Goal: Information Seeking & Learning: Learn about a topic

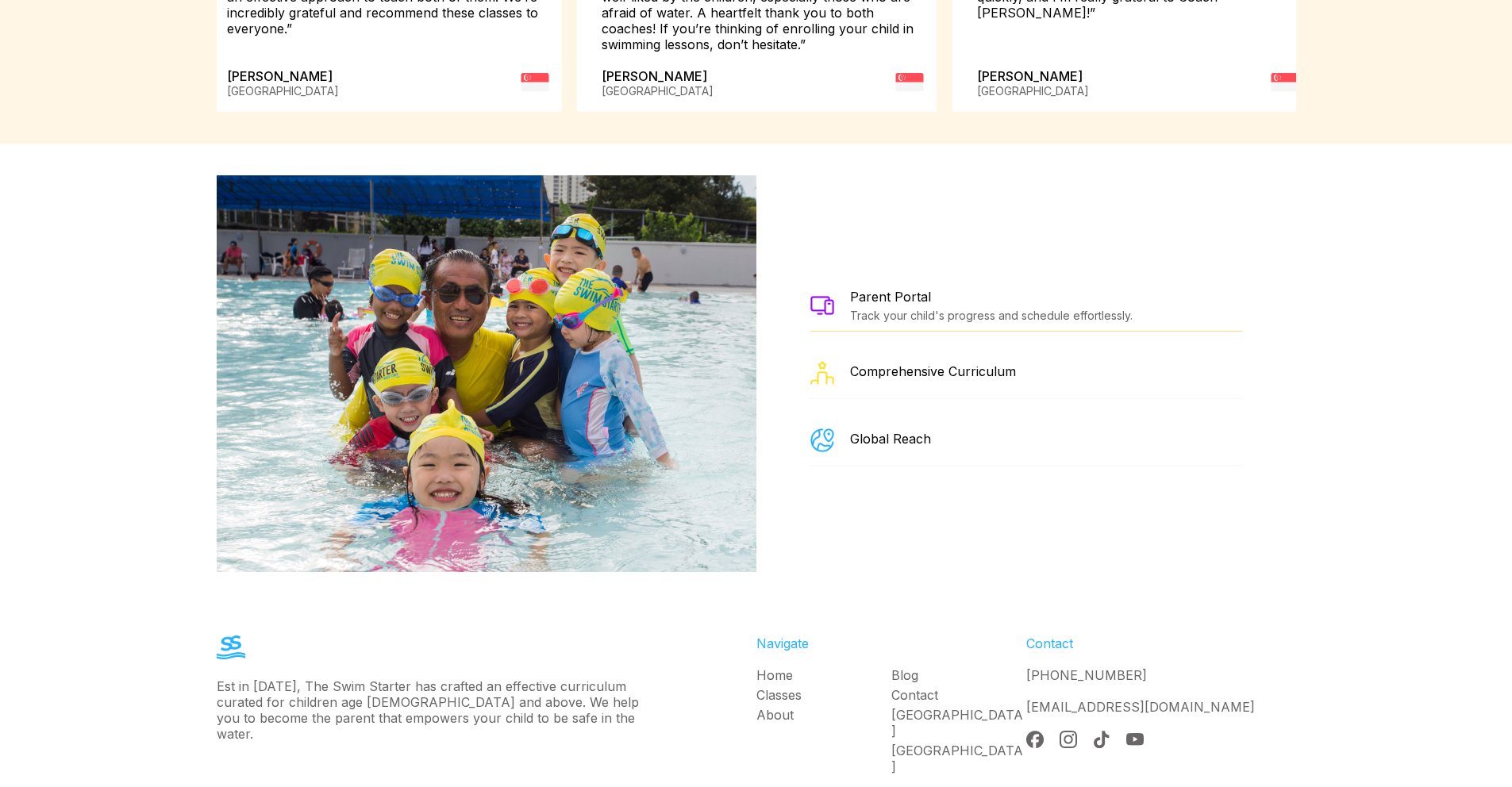
scroll to position [2800, 0]
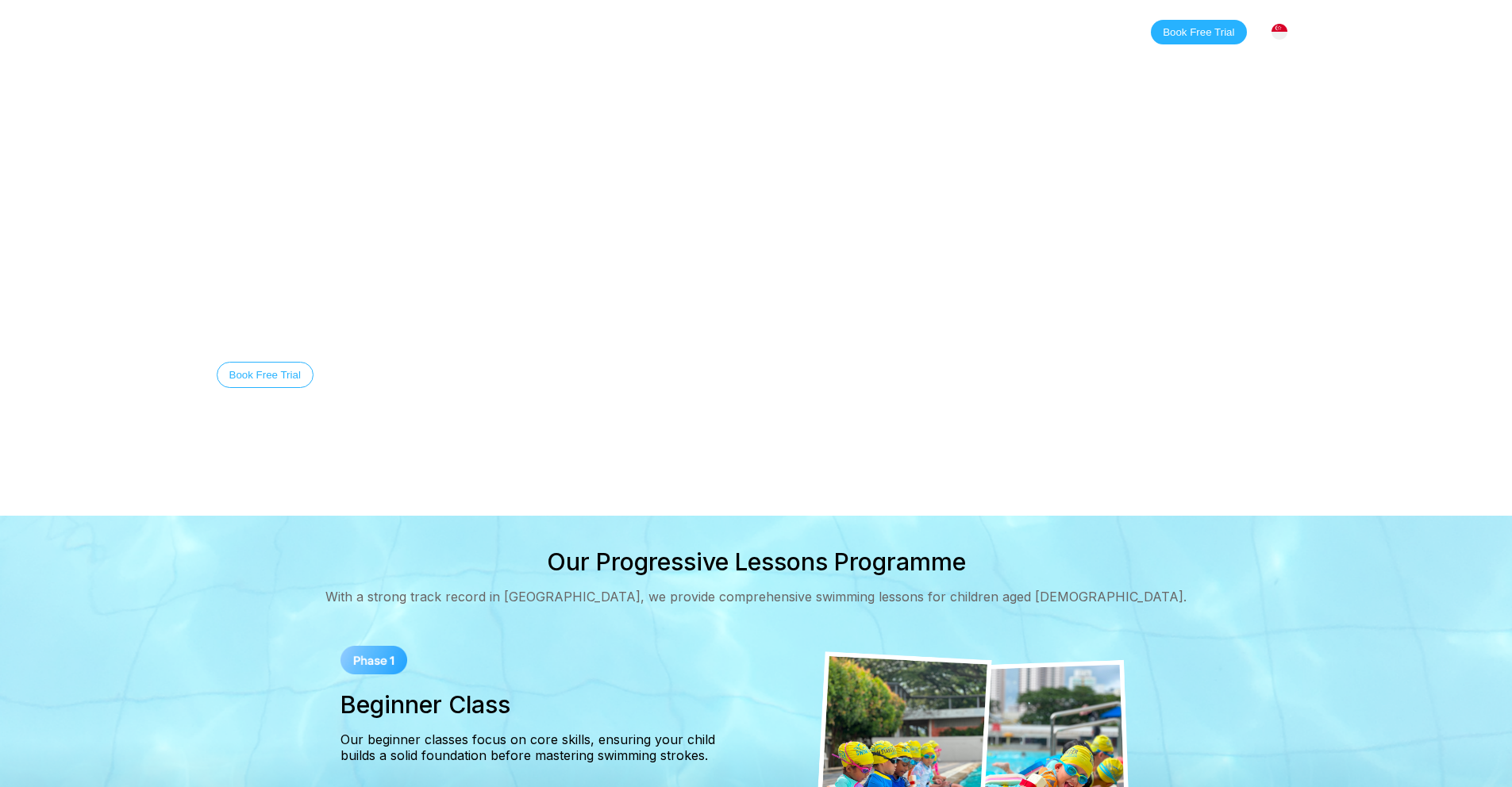
click at [648, 31] on link "Contact" at bounding box center [672, 31] width 79 height 16
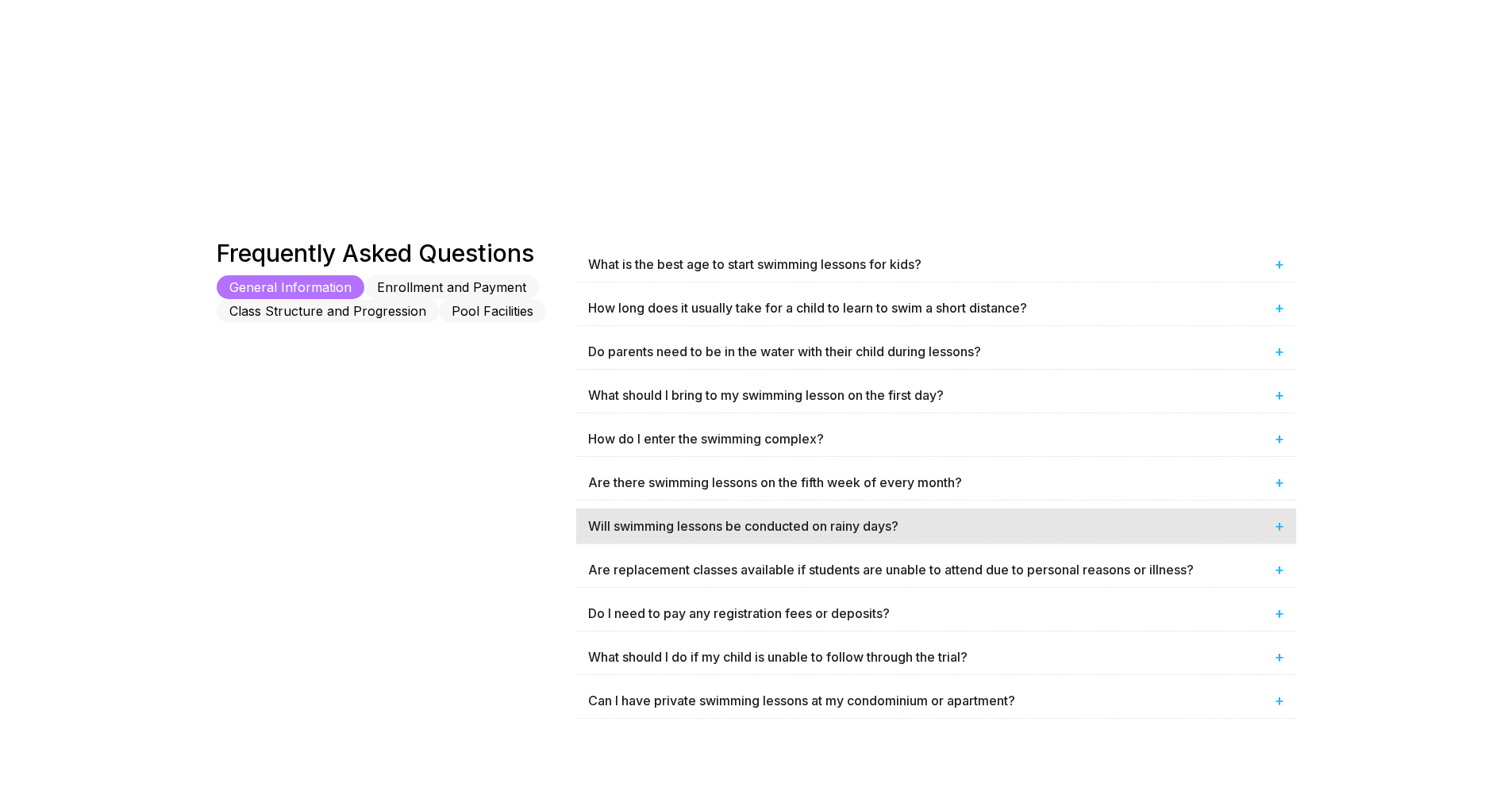
scroll to position [735, 0]
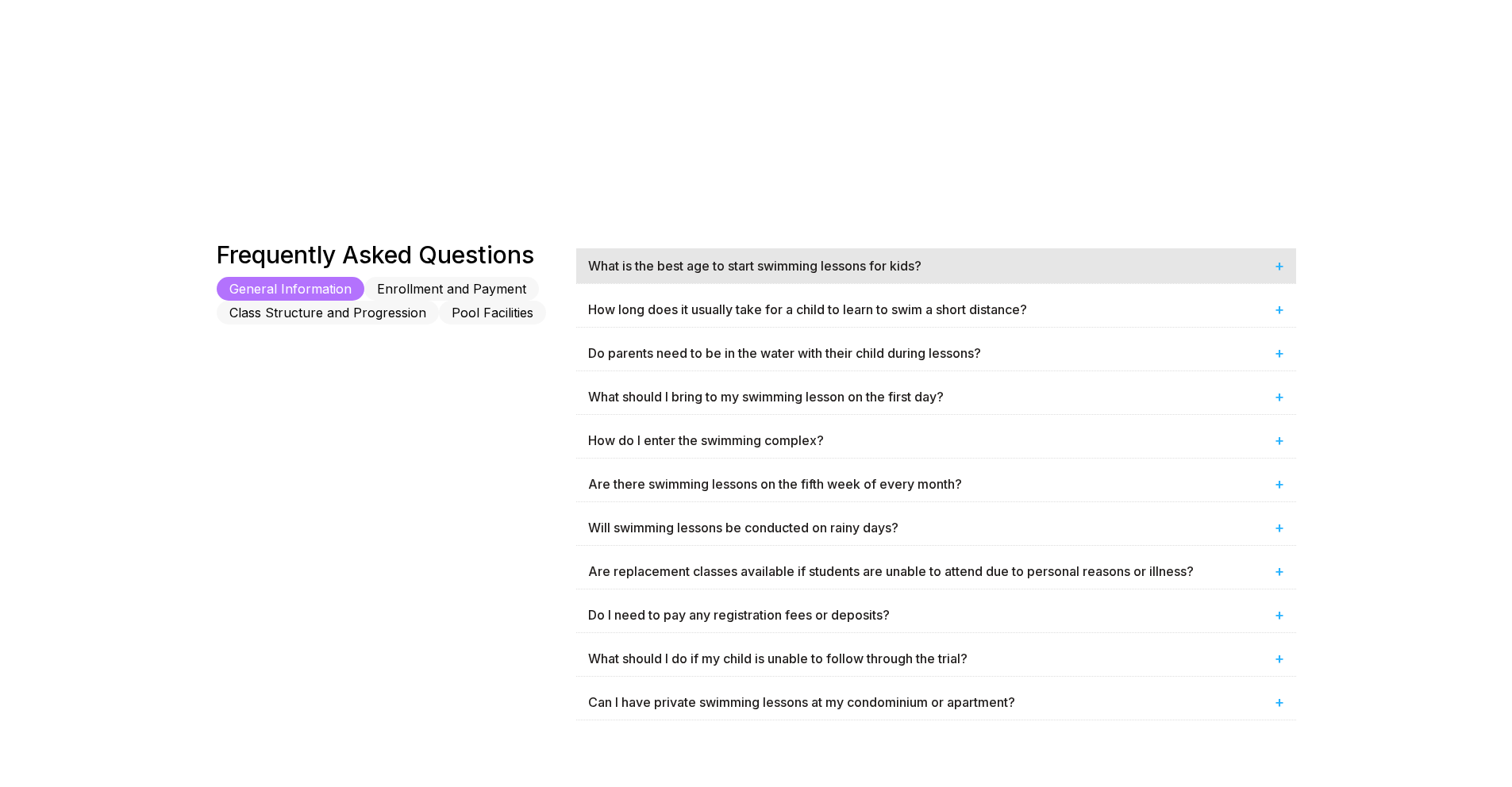
click at [817, 258] on div "What is the best age to start swimming lessons for kids? +" at bounding box center [936, 266] width 720 height 35
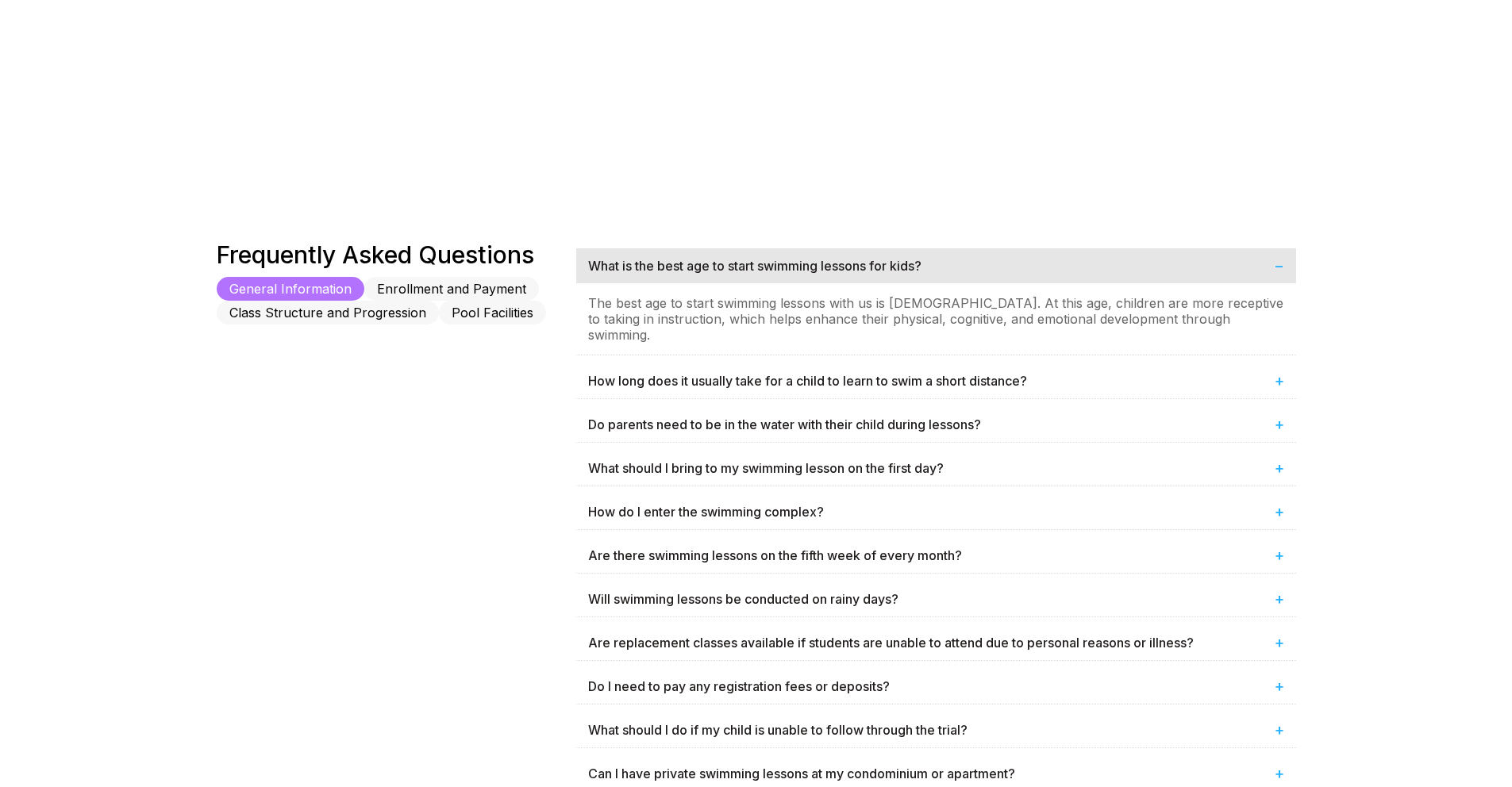
click at [817, 258] on div "What is the best age to start swimming lessons for kids? −" at bounding box center [936, 266] width 720 height 35
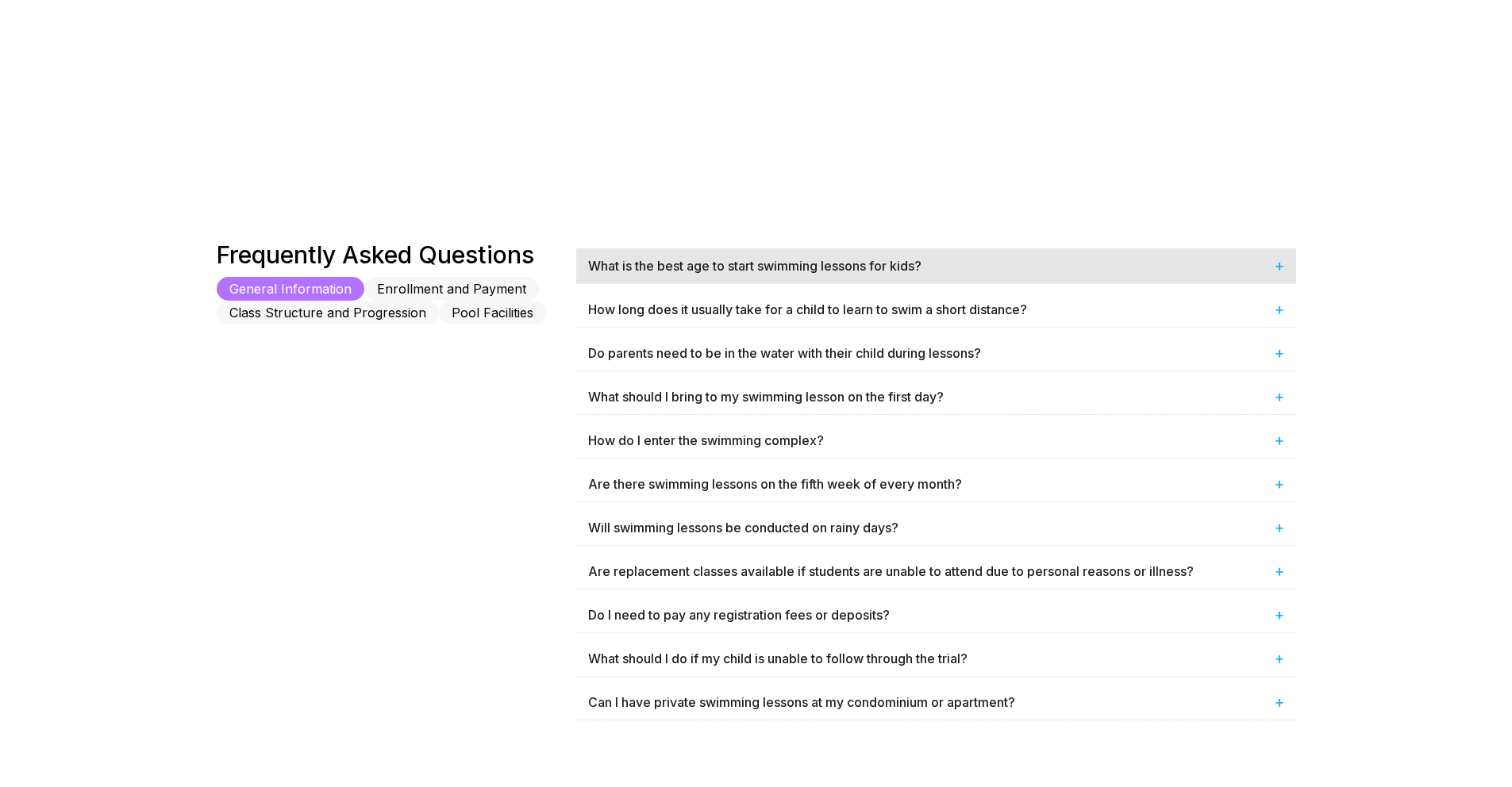
click at [665, 264] on div "What is the best age to start swimming lessons for kids? +" at bounding box center [936, 266] width 720 height 35
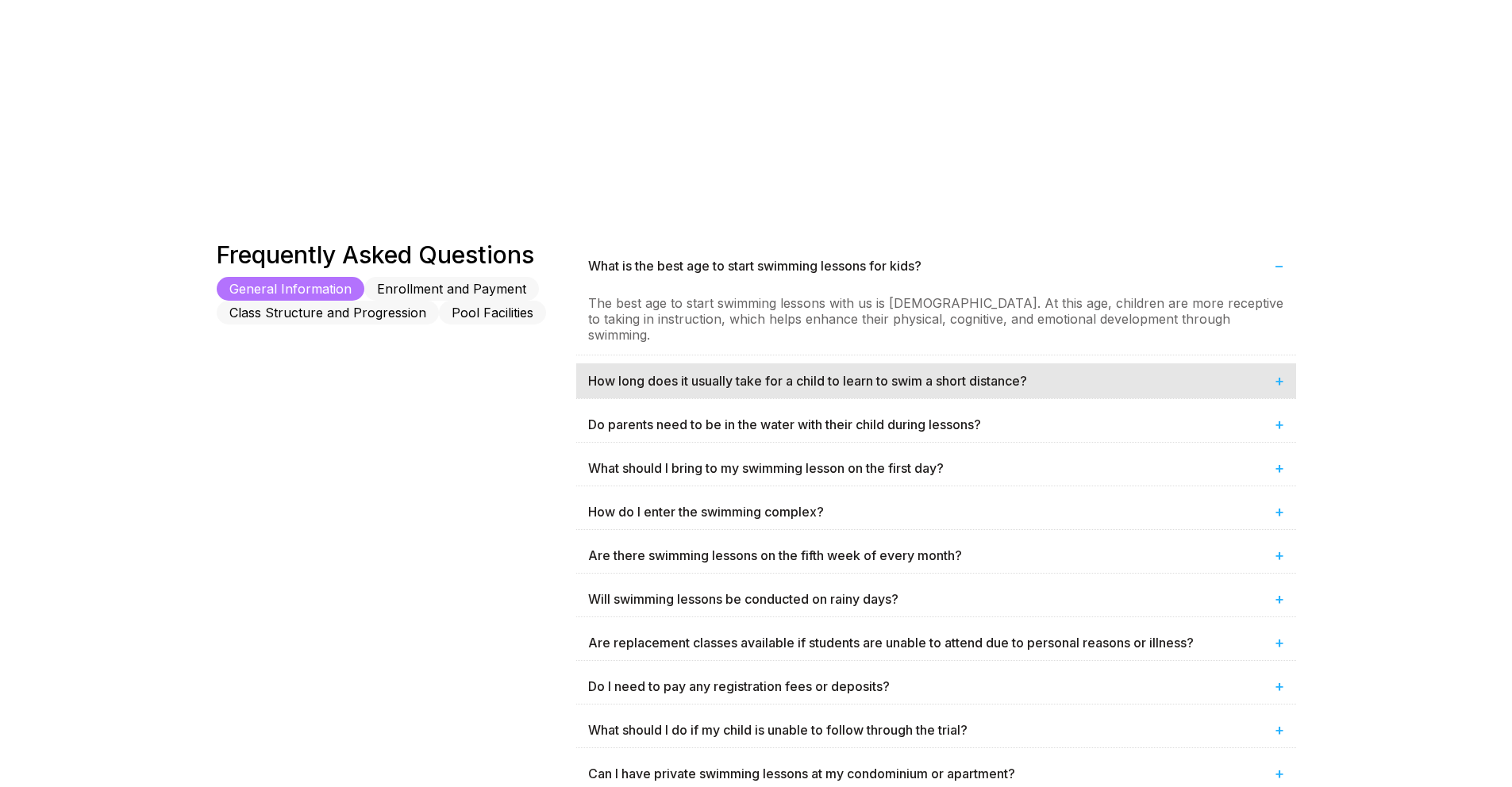
click at [690, 364] on div "How long does it usually take for a child to learn to swim a short distance? +" at bounding box center [936, 381] width 720 height 35
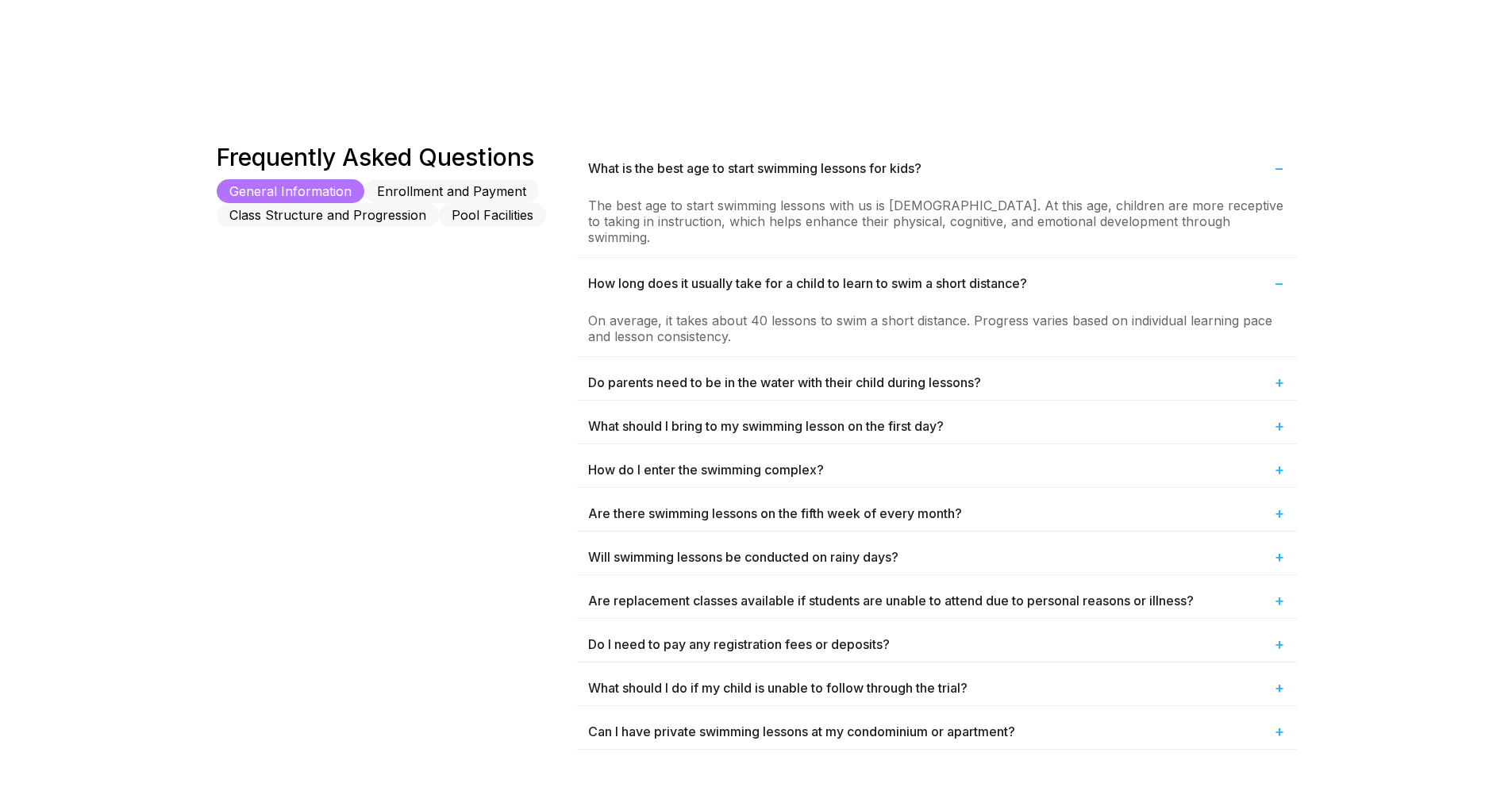
scroll to position [851, 0]
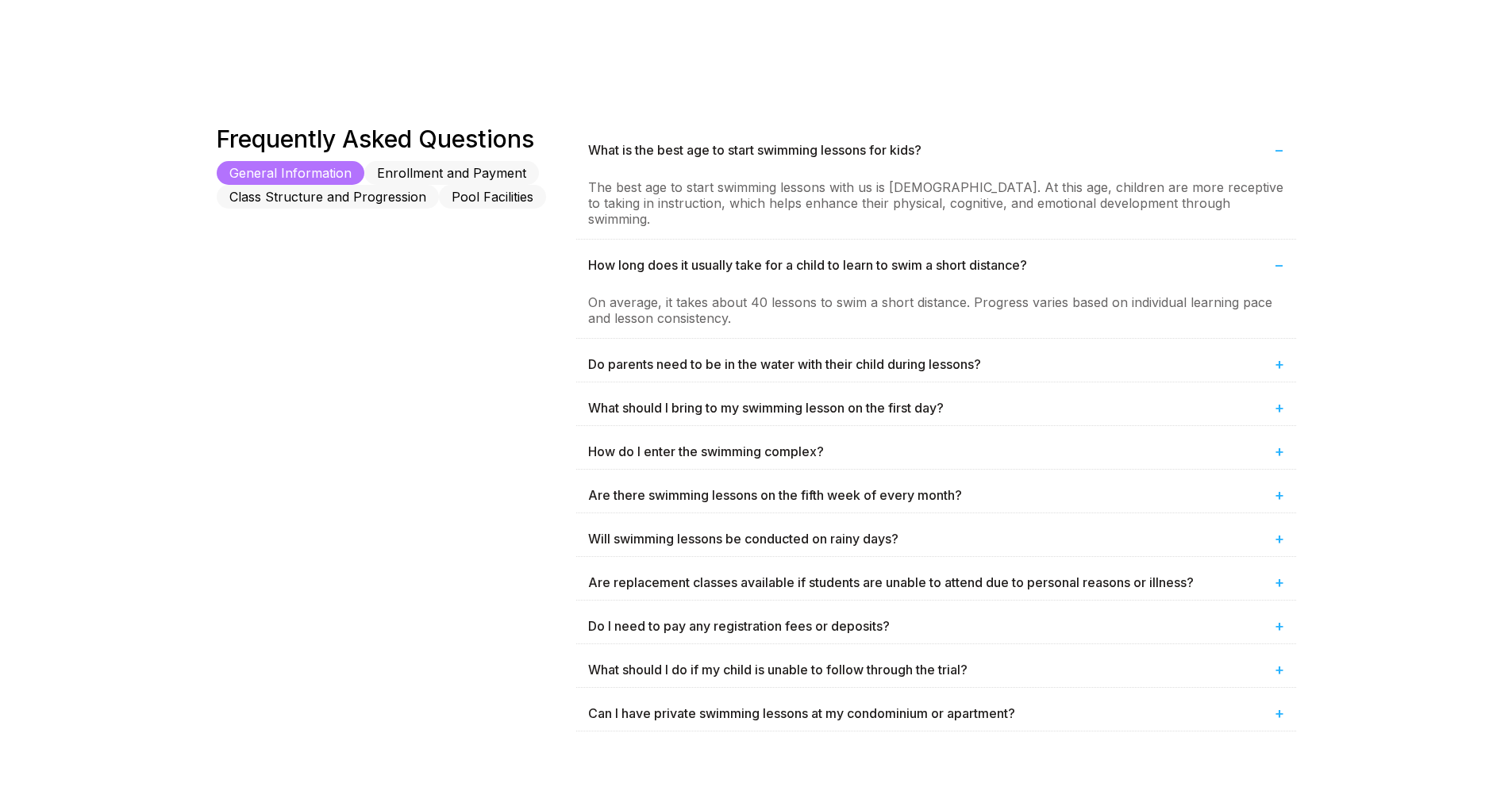
click at [693, 367] on div "What is the best age to start swimming lessons for kids? − The best age to star…" at bounding box center [936, 432] width 720 height 615
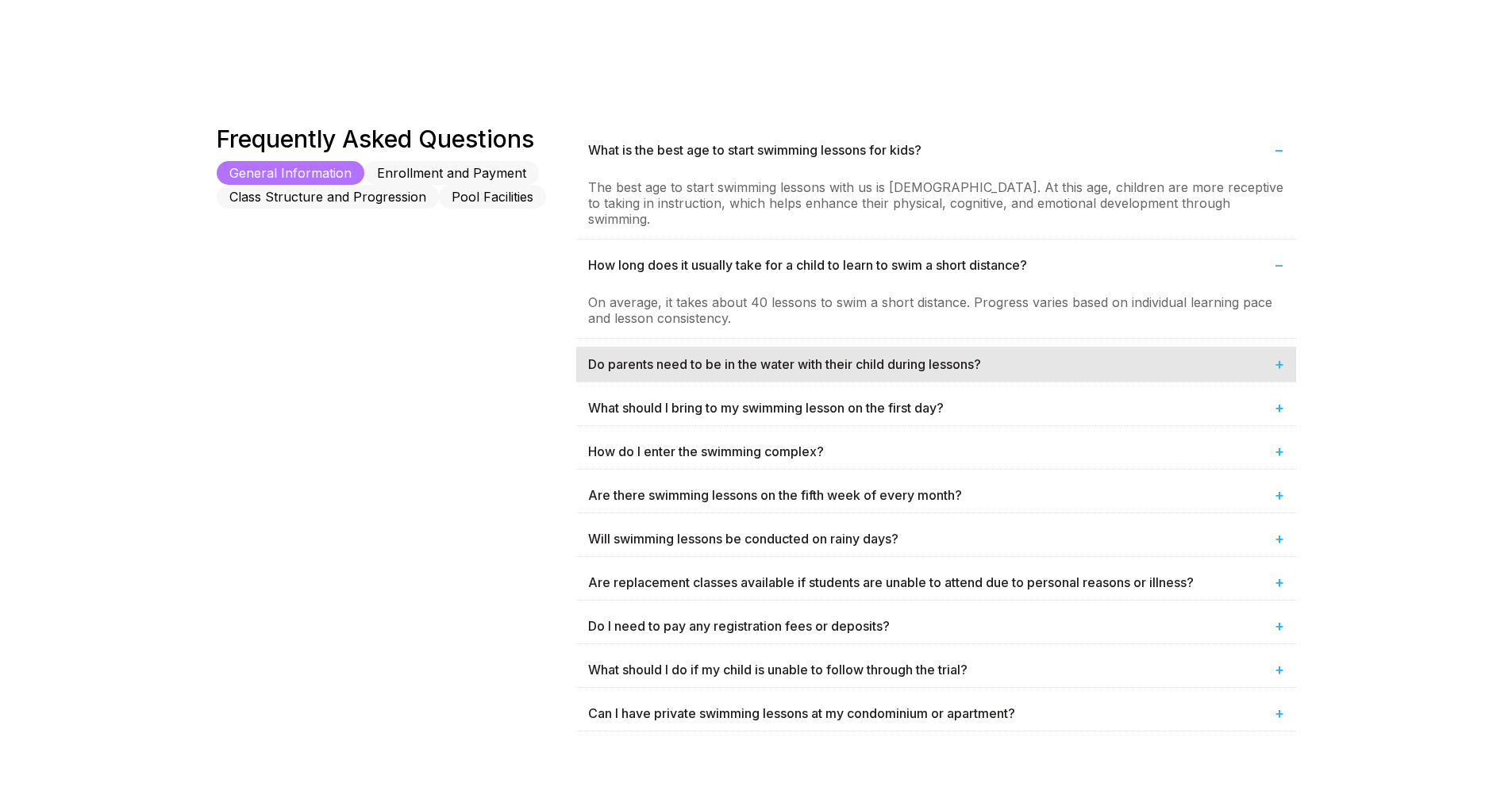
click at [690, 356] on div "Do parents need to be in the water with their child during lessons? +" at bounding box center [936, 365] width 720 height 35
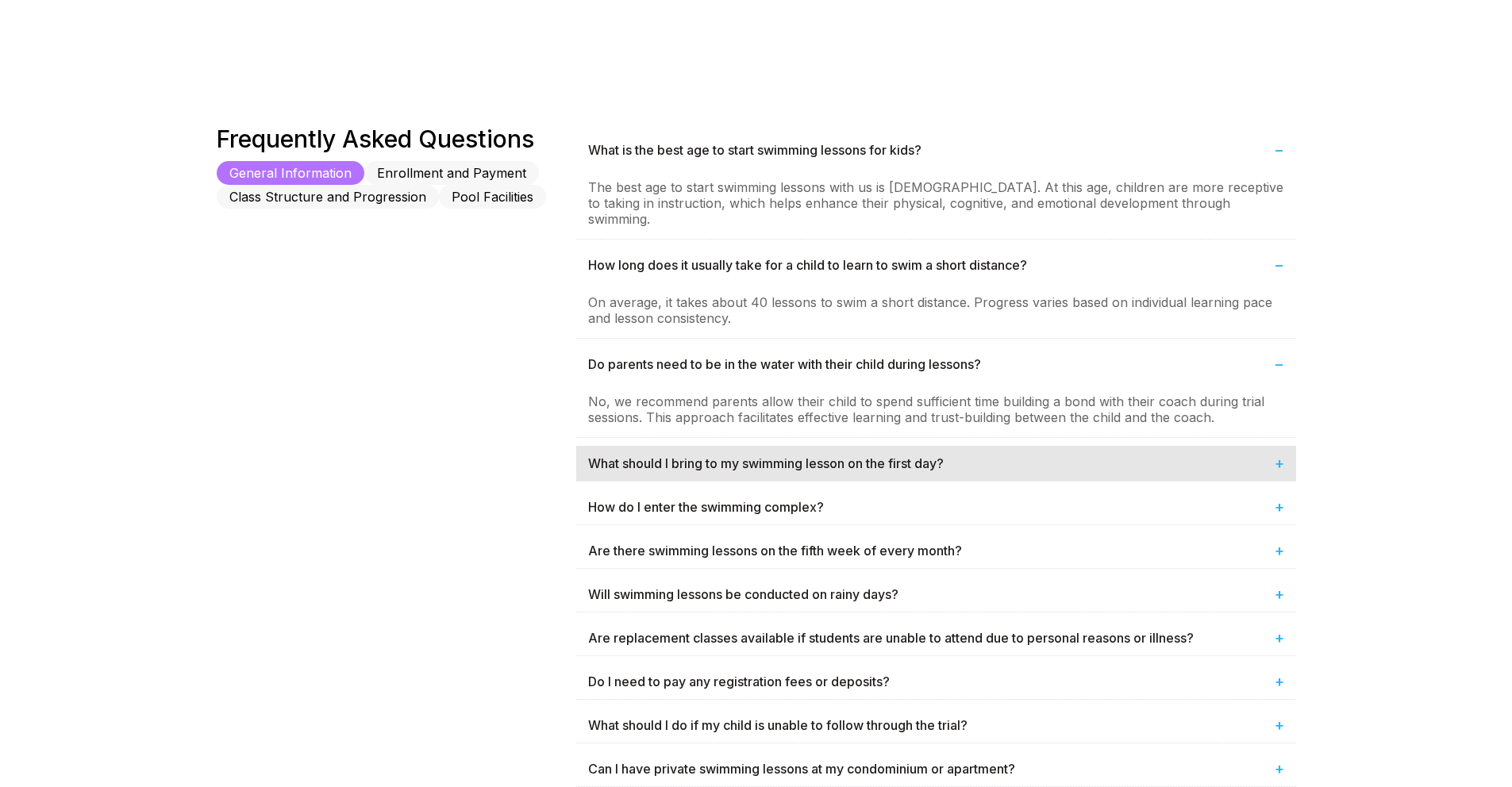
click at [675, 452] on div "What should I bring to my swimming lesson on the first day? +" at bounding box center [936, 464] width 720 height 35
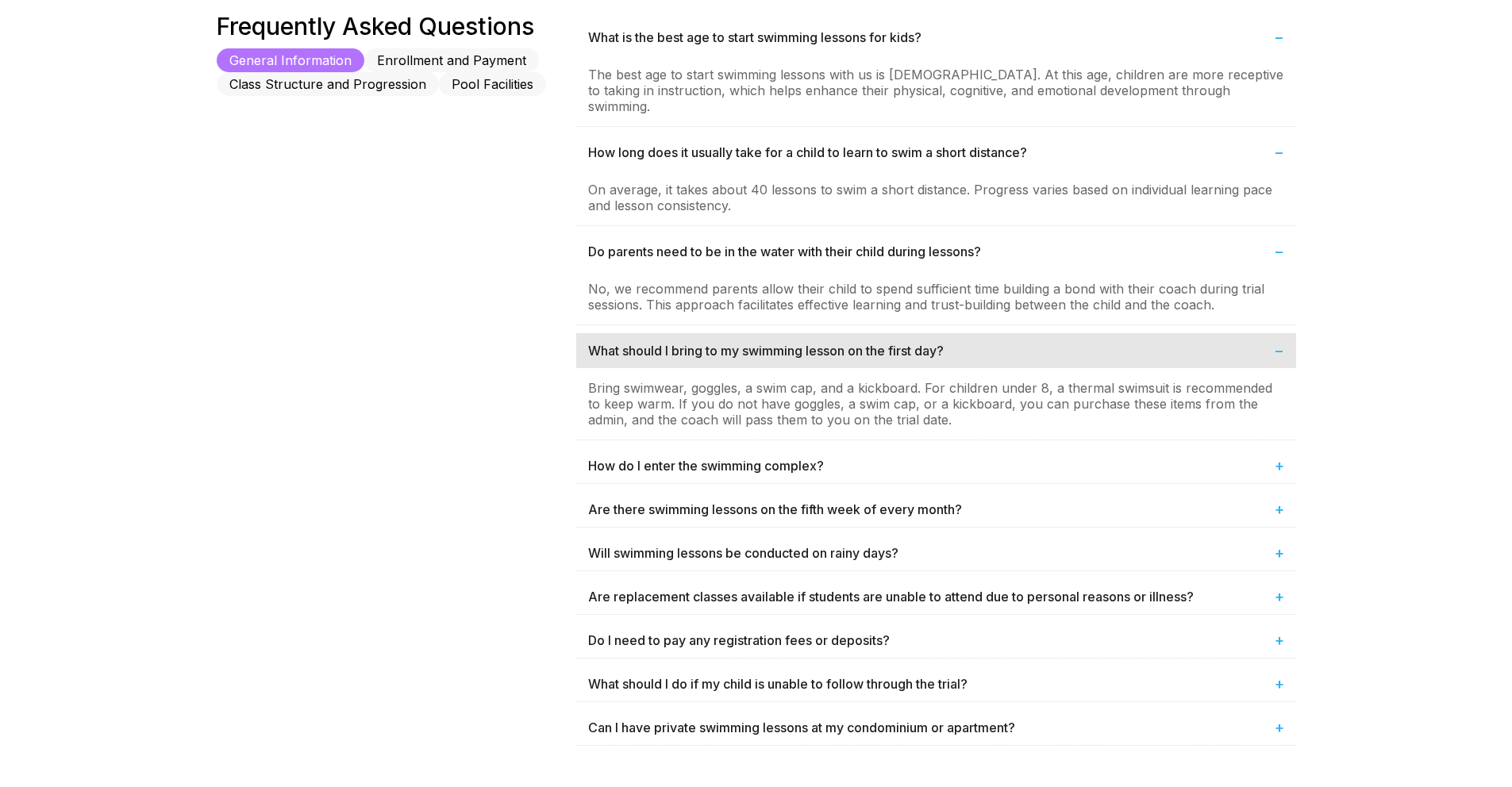
scroll to position [991, 0]
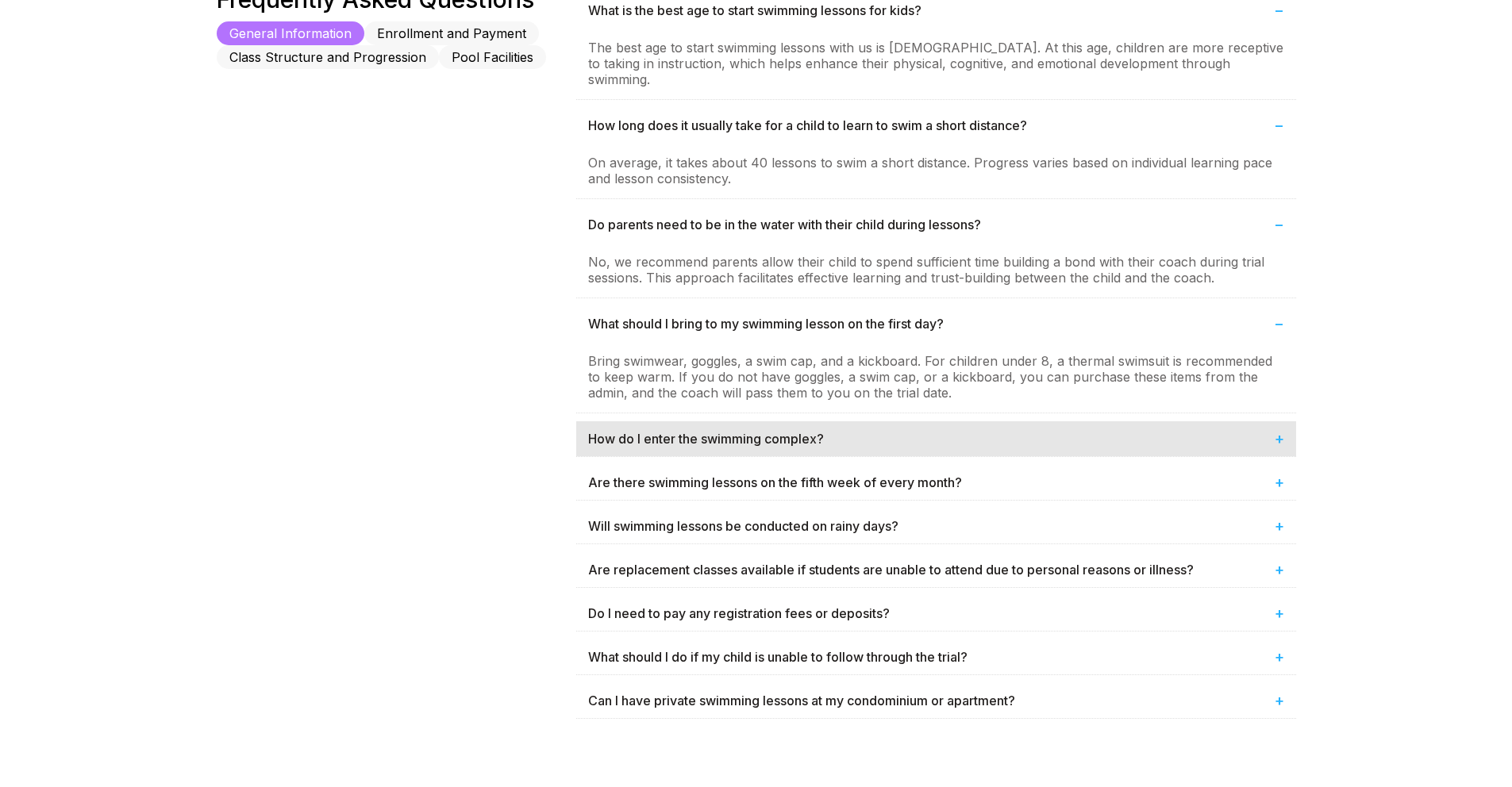
click at [676, 439] on div "How do I enter the swimming complex? +" at bounding box center [936, 439] width 720 height 35
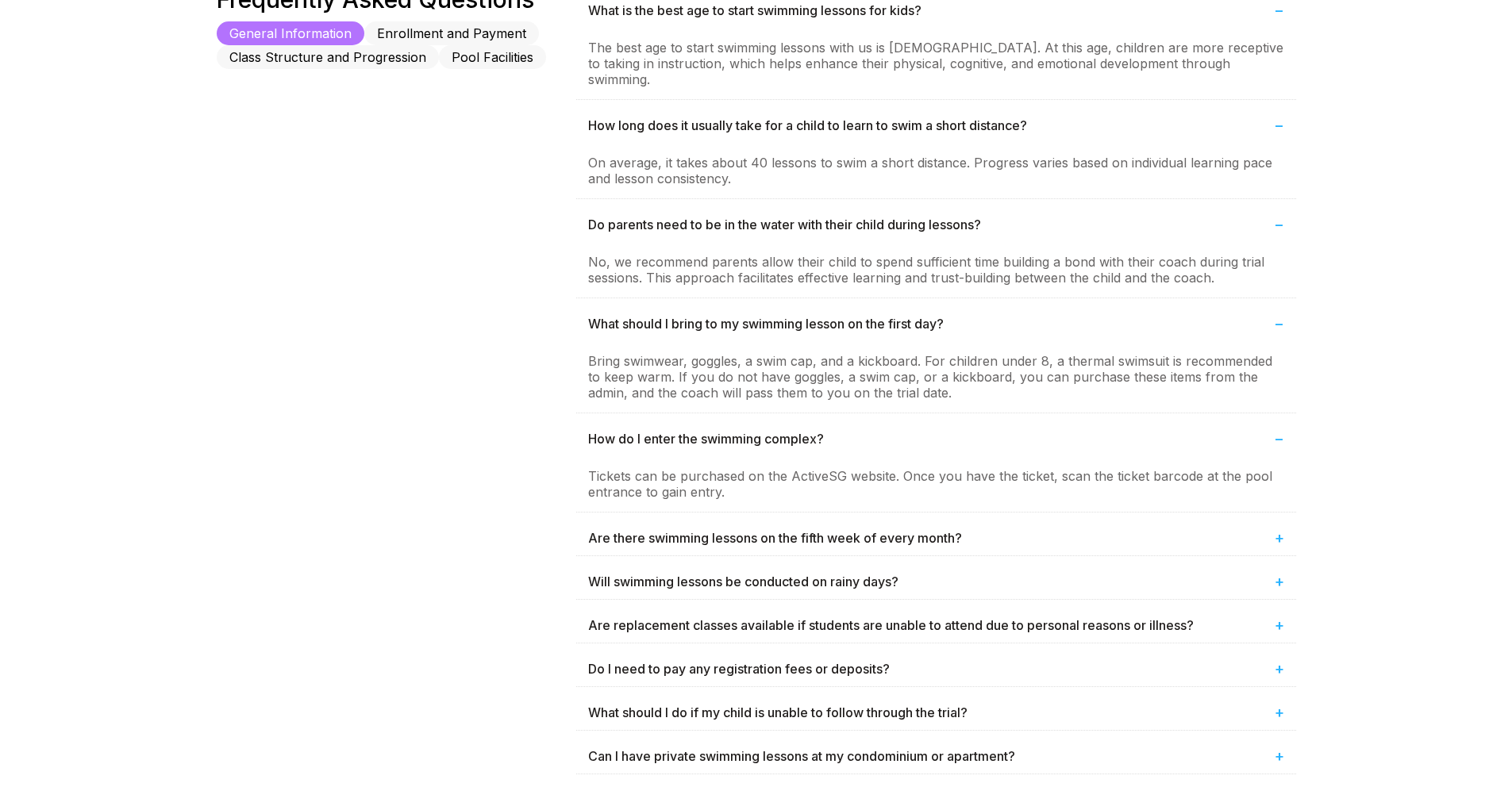
click at [680, 490] on div "Tickets can be purchased on the ActiveSG website. Once you have the ticket, sca…" at bounding box center [936, 484] width 720 height 56
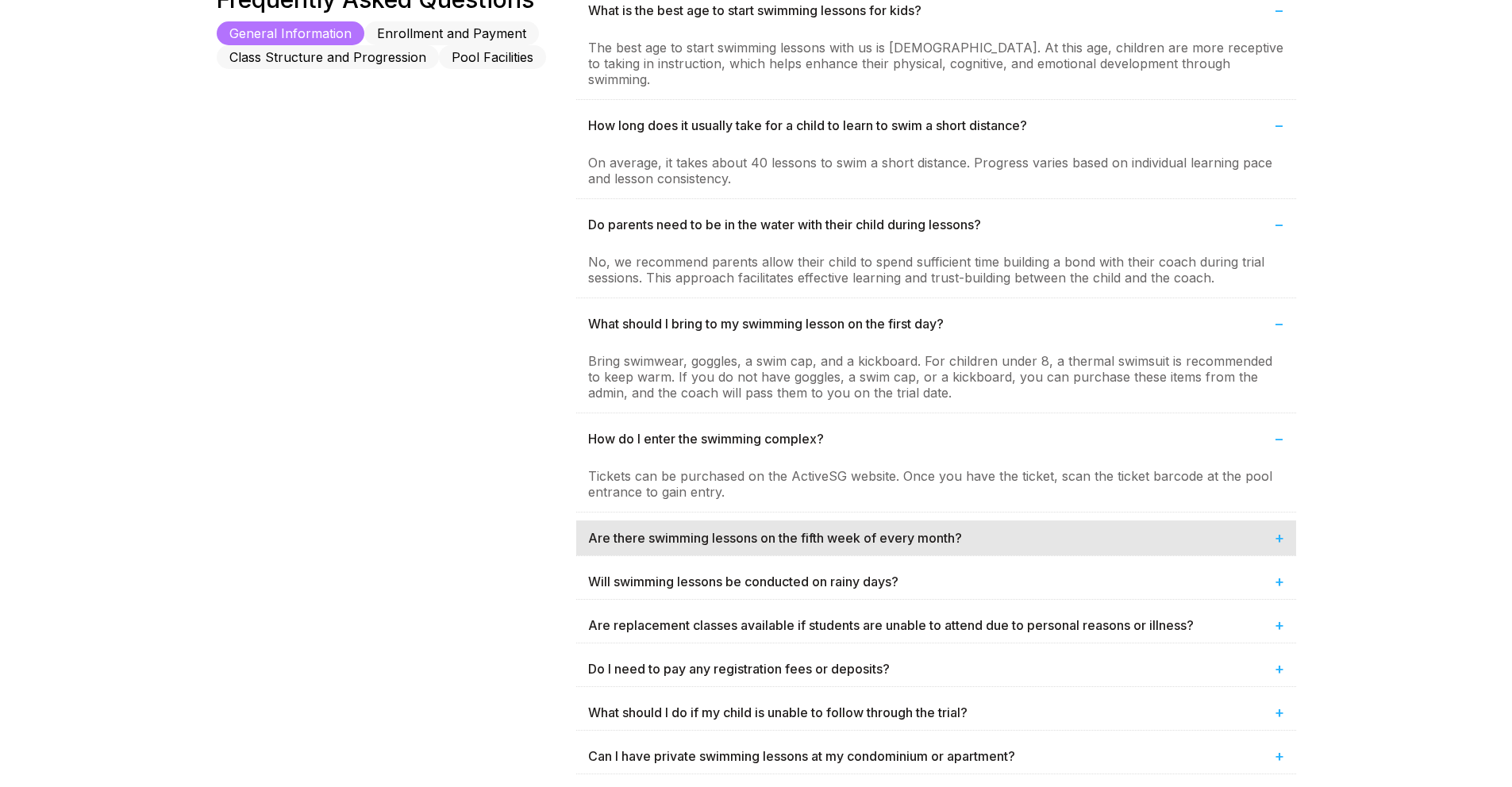
click at [685, 520] on div "Are there swimming lessons on the fifth week of every month? +" at bounding box center [936, 538] width 720 height 35
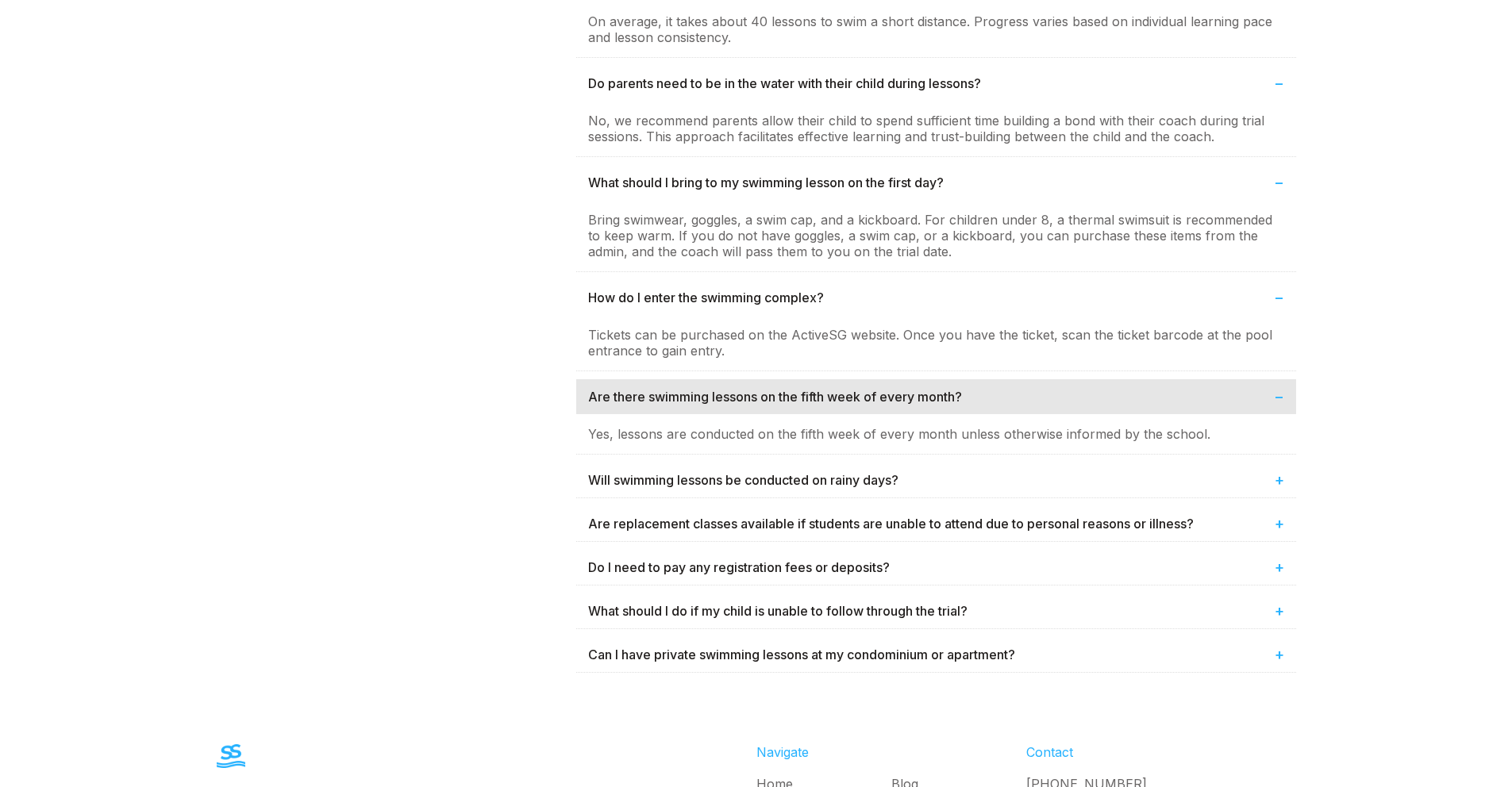
scroll to position [1196, 0]
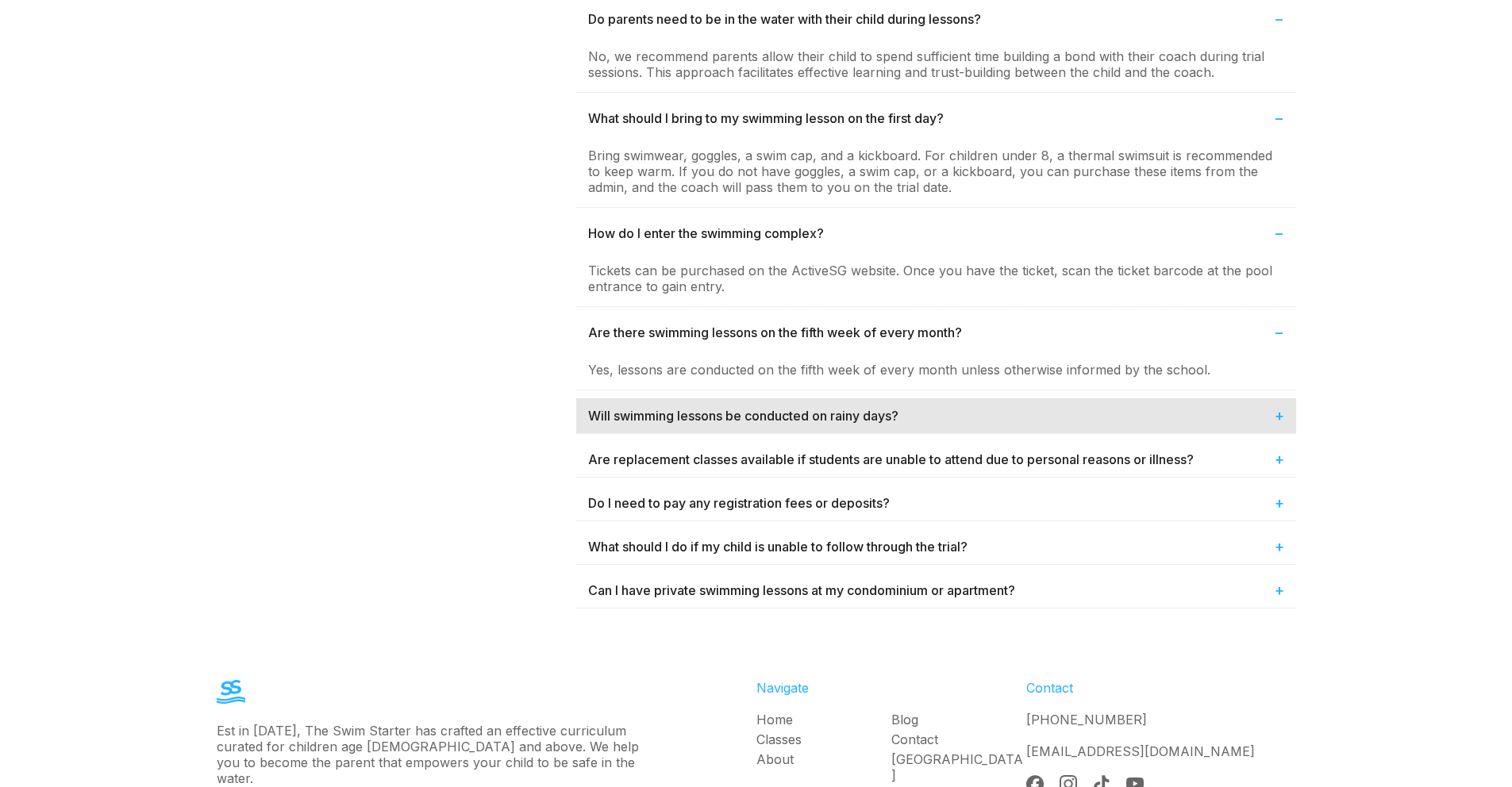
click at [691, 398] on div "Will swimming lessons be conducted on rainy days? +" at bounding box center [936, 416] width 720 height 35
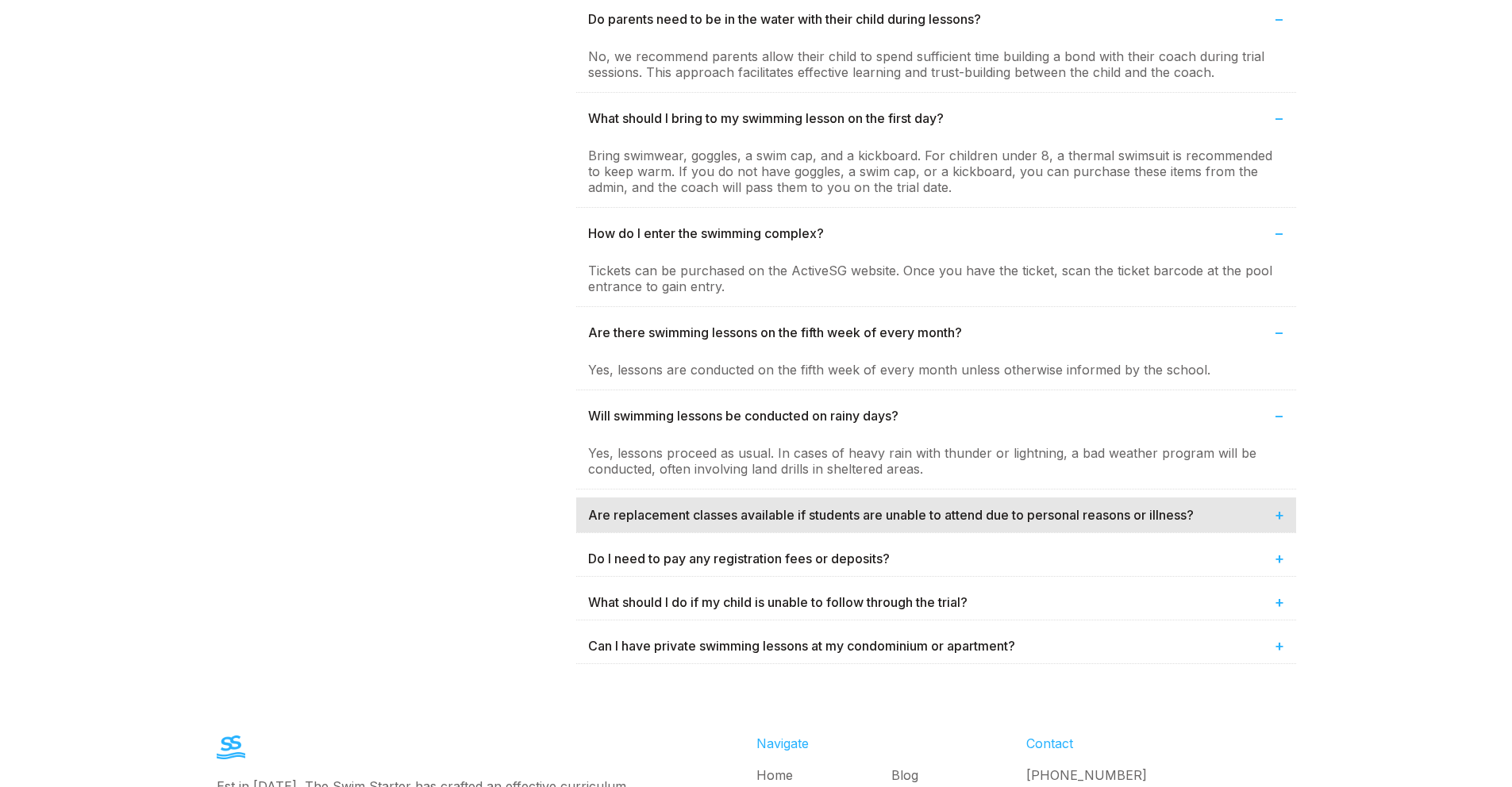
click at [703, 498] on div "Are replacement classes available if students are unable to attend due to perso…" at bounding box center [936, 516] width 720 height 35
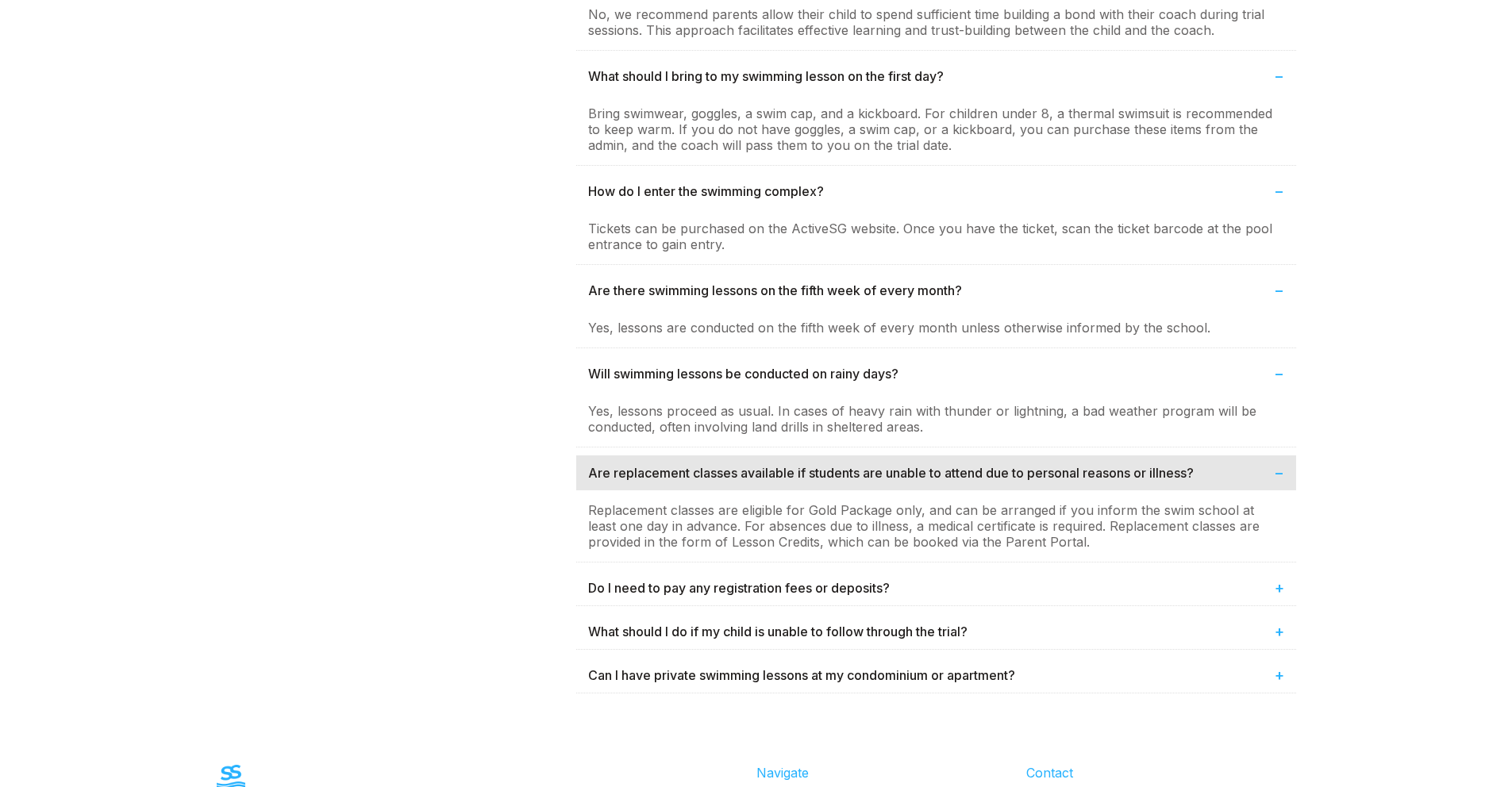
scroll to position [1325, 0]
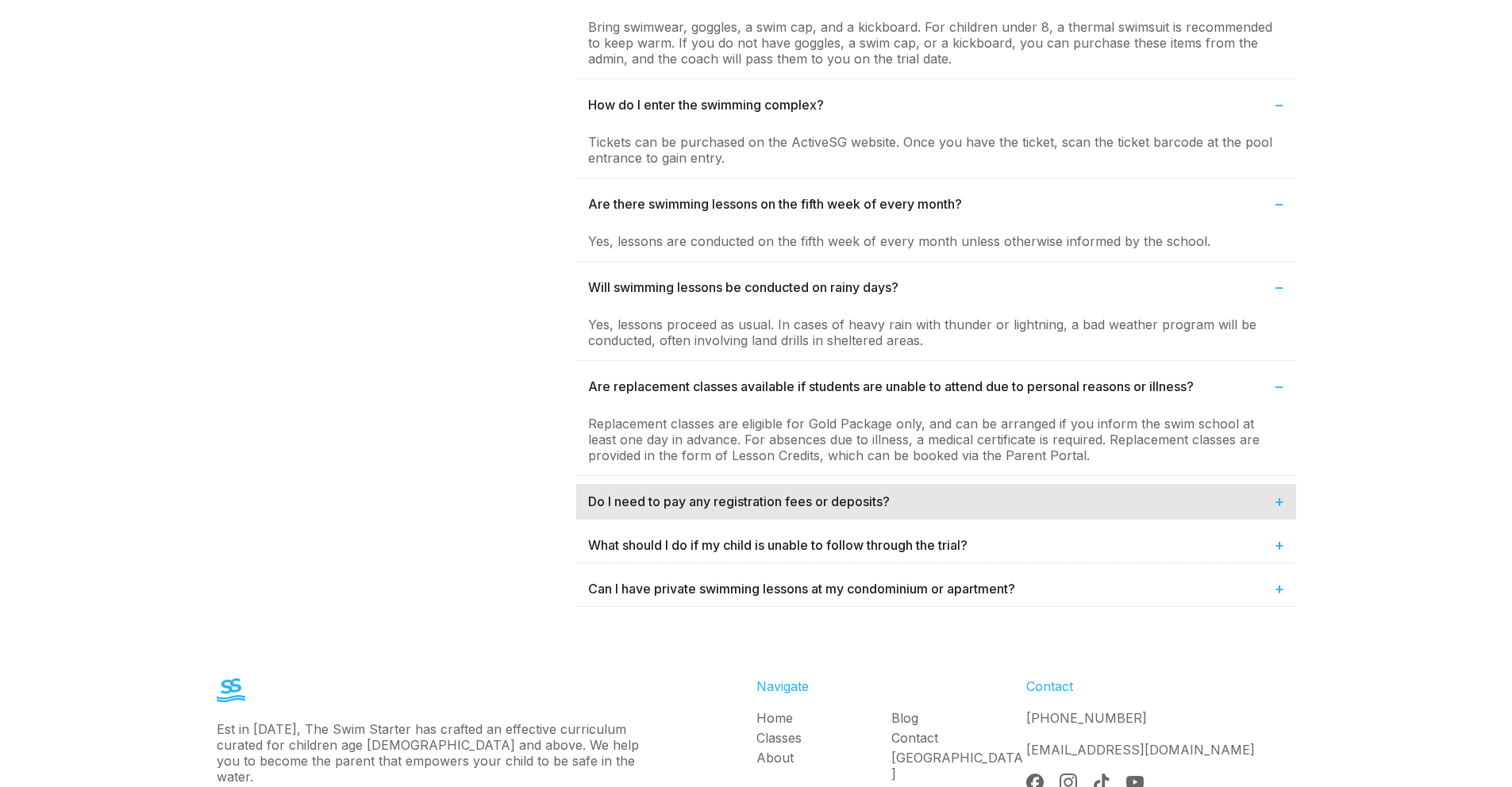
click at [703, 493] on div "Do I need to pay any registration fees or deposits? +" at bounding box center [936, 502] width 720 height 35
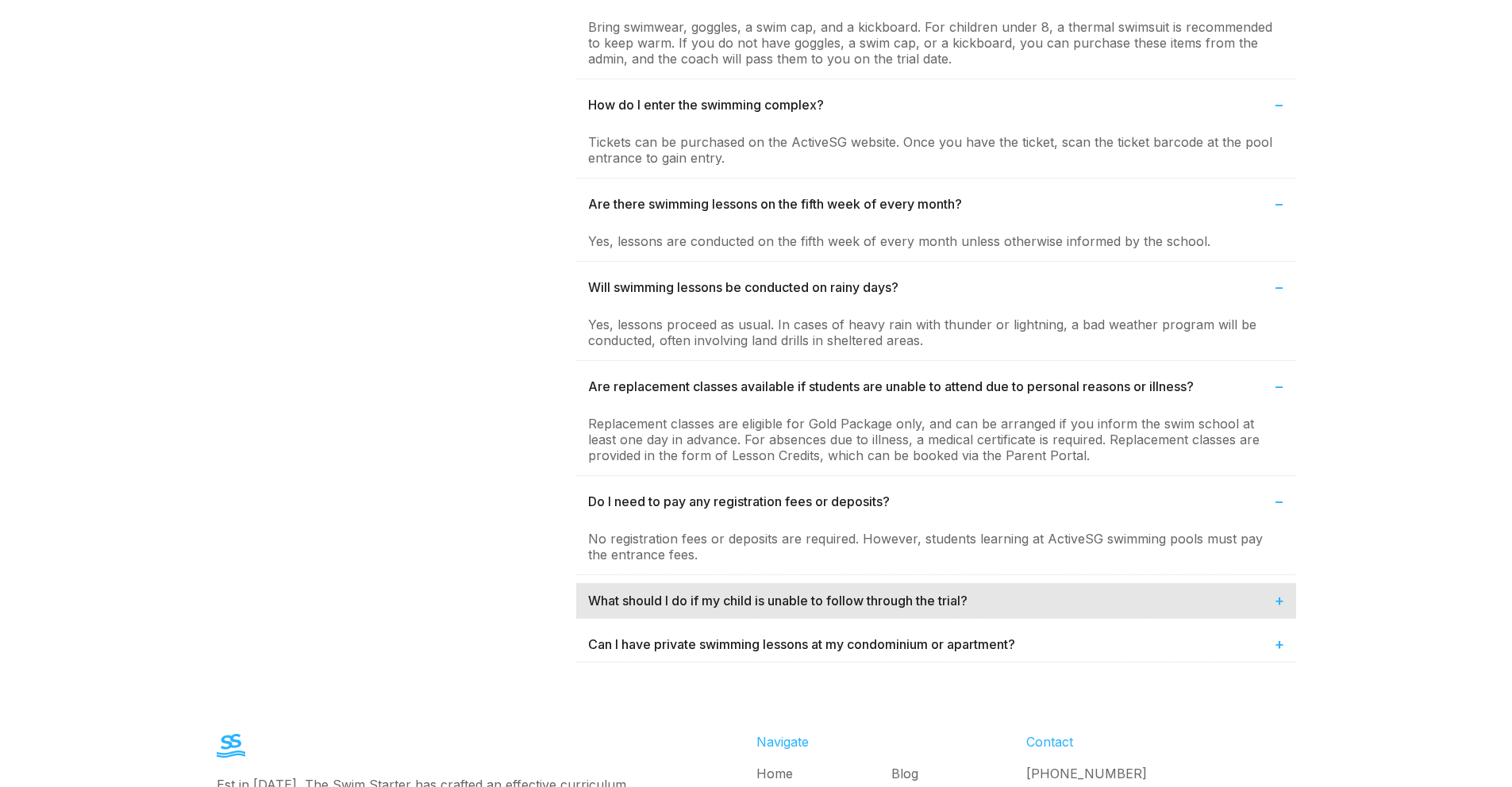
click at [709, 583] on div "What should I do if my child is unable to follow through the trial? +" at bounding box center [936, 601] width 720 height 35
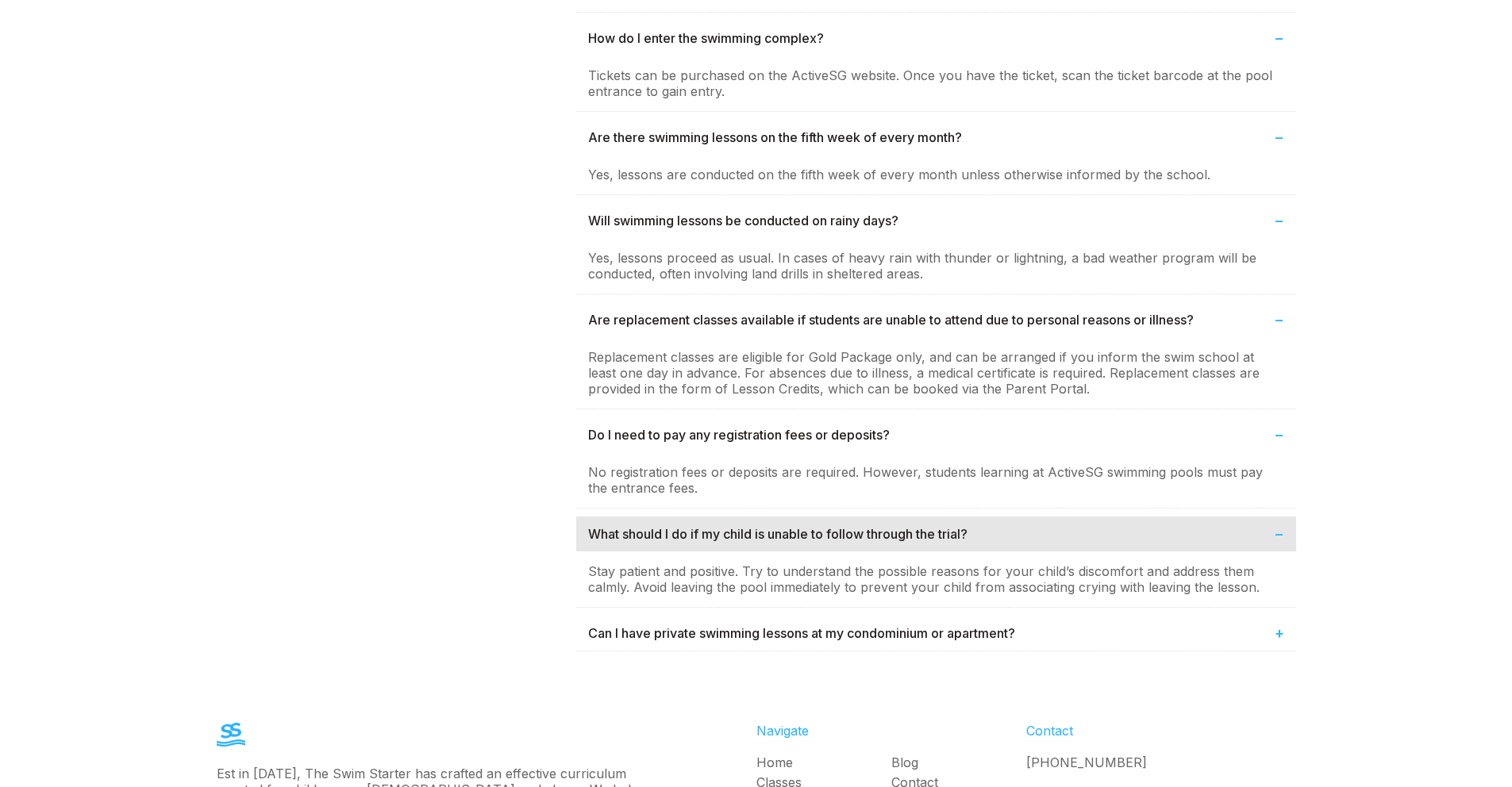
scroll to position [1555, 0]
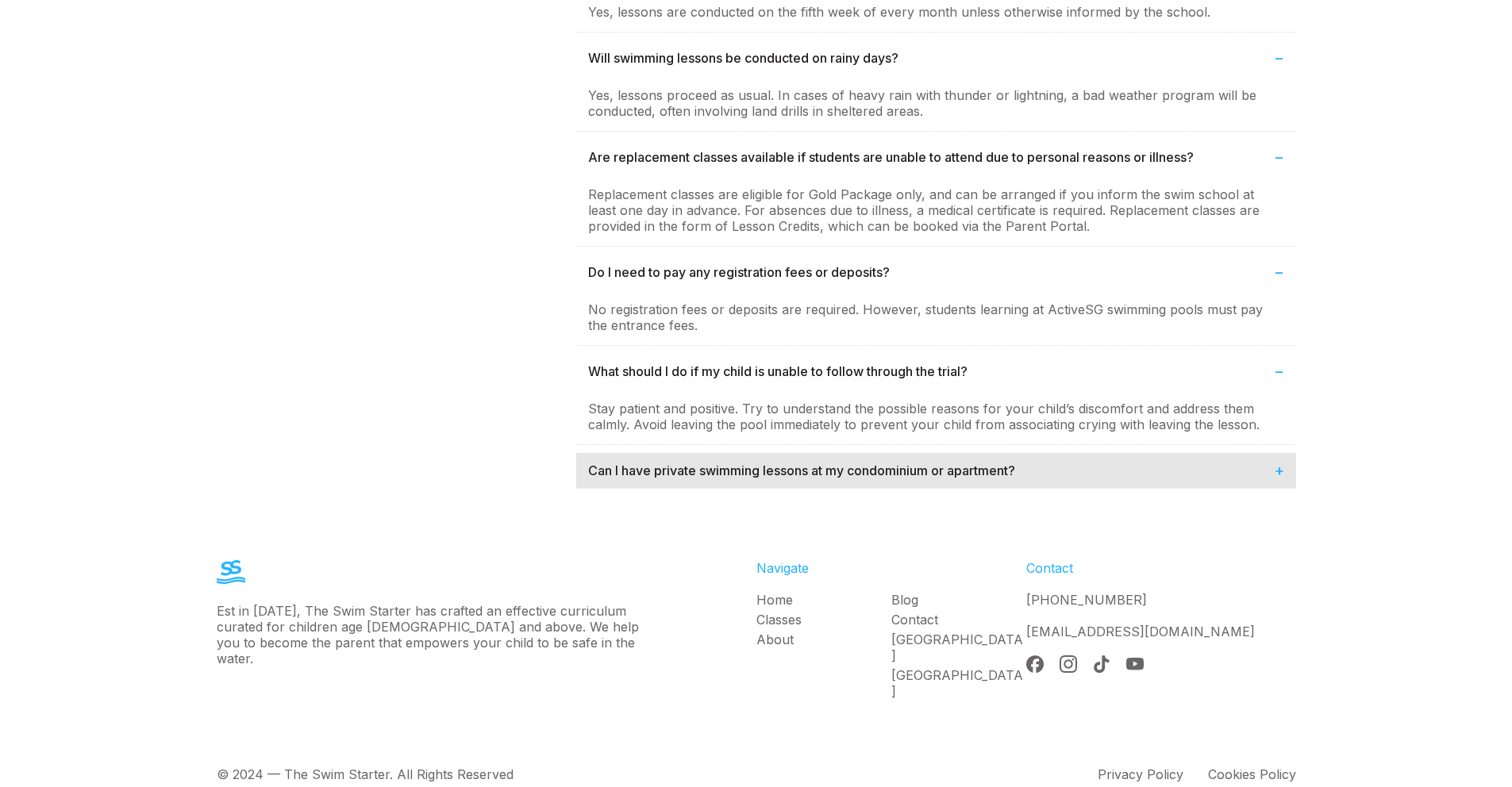
click at [678, 469] on div "Can I have private swimming lessons at my condominium or apartment? +" at bounding box center [936, 470] width 720 height 35
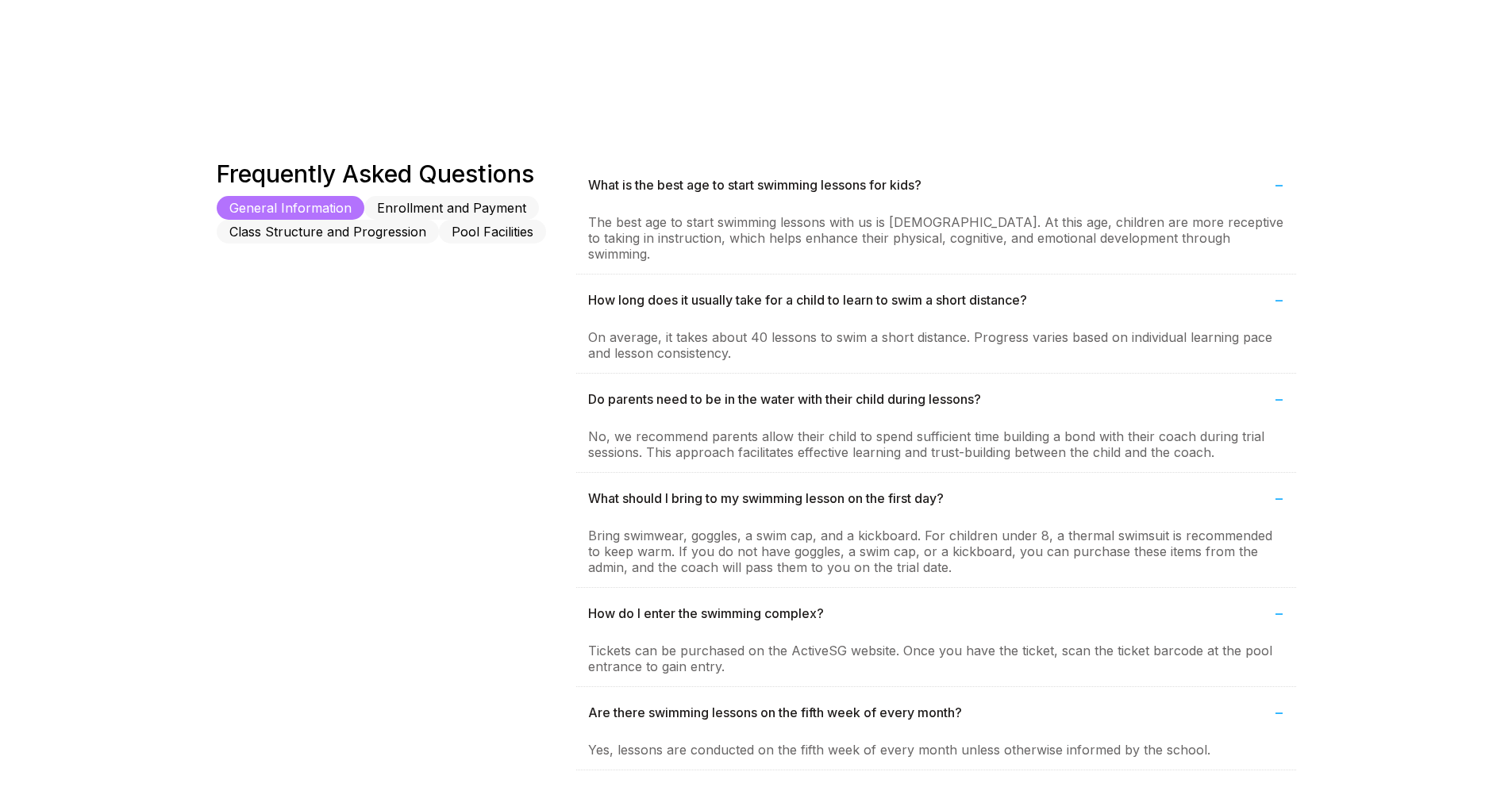
scroll to position [815, 0]
